Goal: Navigation & Orientation: Find specific page/section

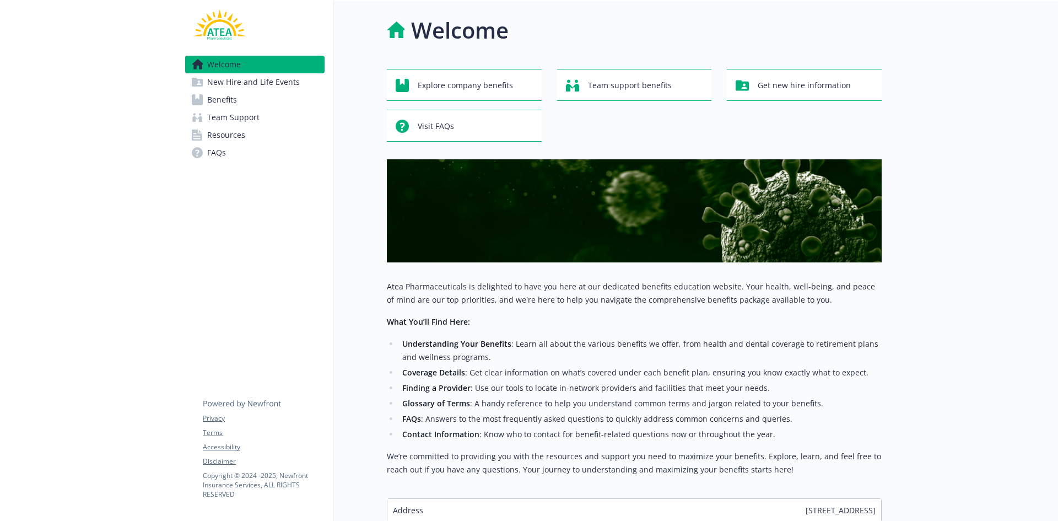
drag, startPoint x: 28, startPoint y: 100, endPoint x: 25, endPoint y: 54, distance: 46.4
click at [28, 100] on div at bounding box center [88, 301] width 176 height 601
